Goal: Task Accomplishment & Management: Use online tool/utility

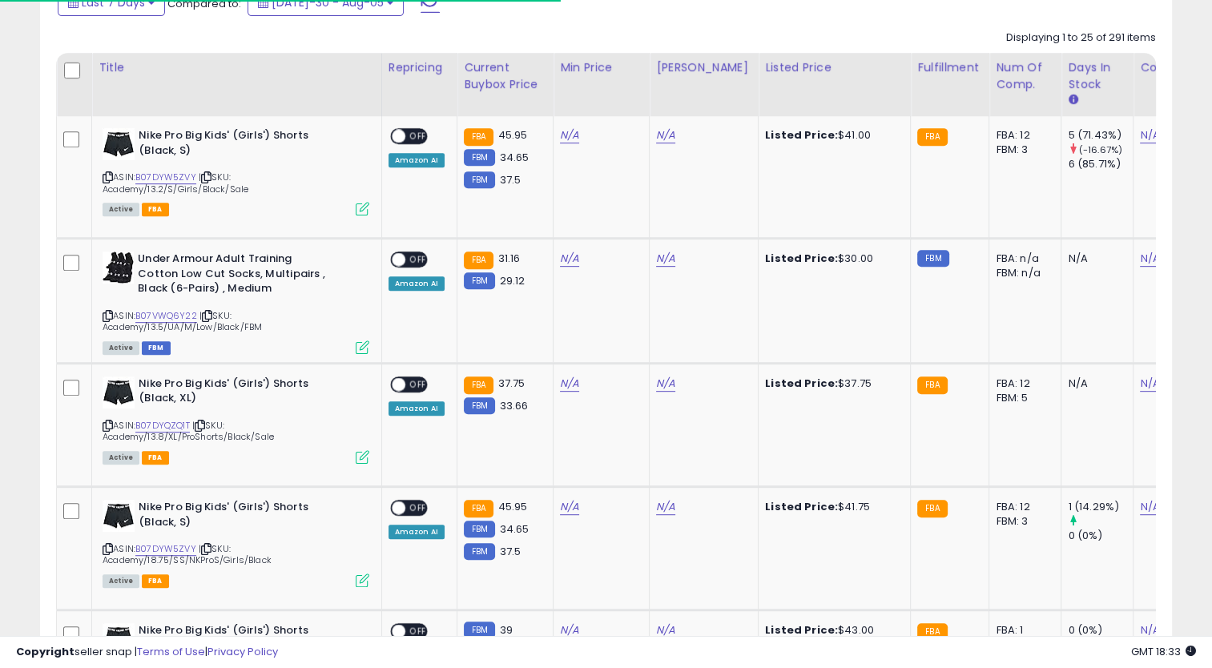
scroll to position [328, 655]
